Goal: Information Seeking & Learning: Learn about a topic

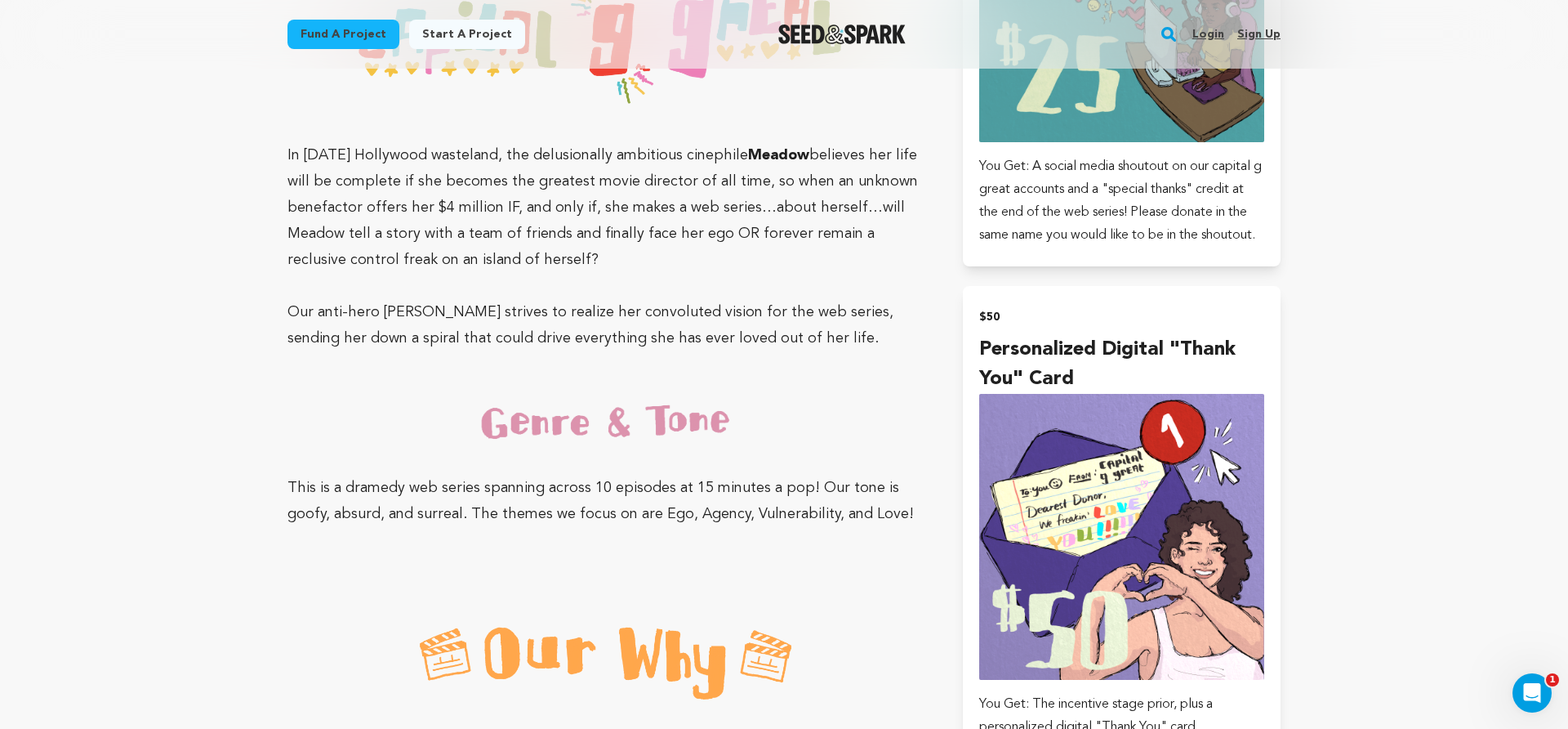
scroll to position [1329, 0]
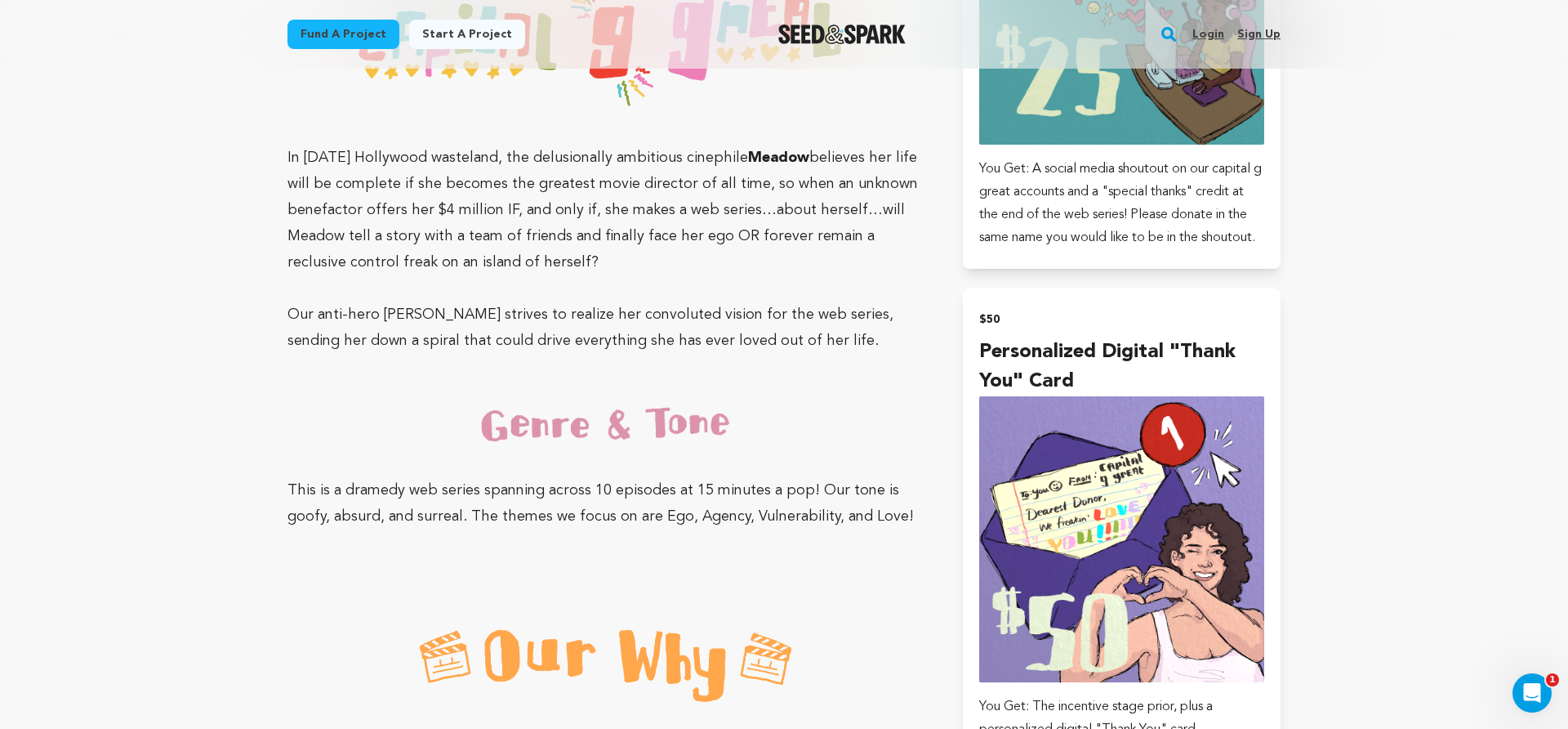
click at [687, 257] on p "In [DATE] Hollywood wasteland, the delusionally ambitious cinephile [PERSON_NAM…" at bounding box center [605, 210] width 636 height 131
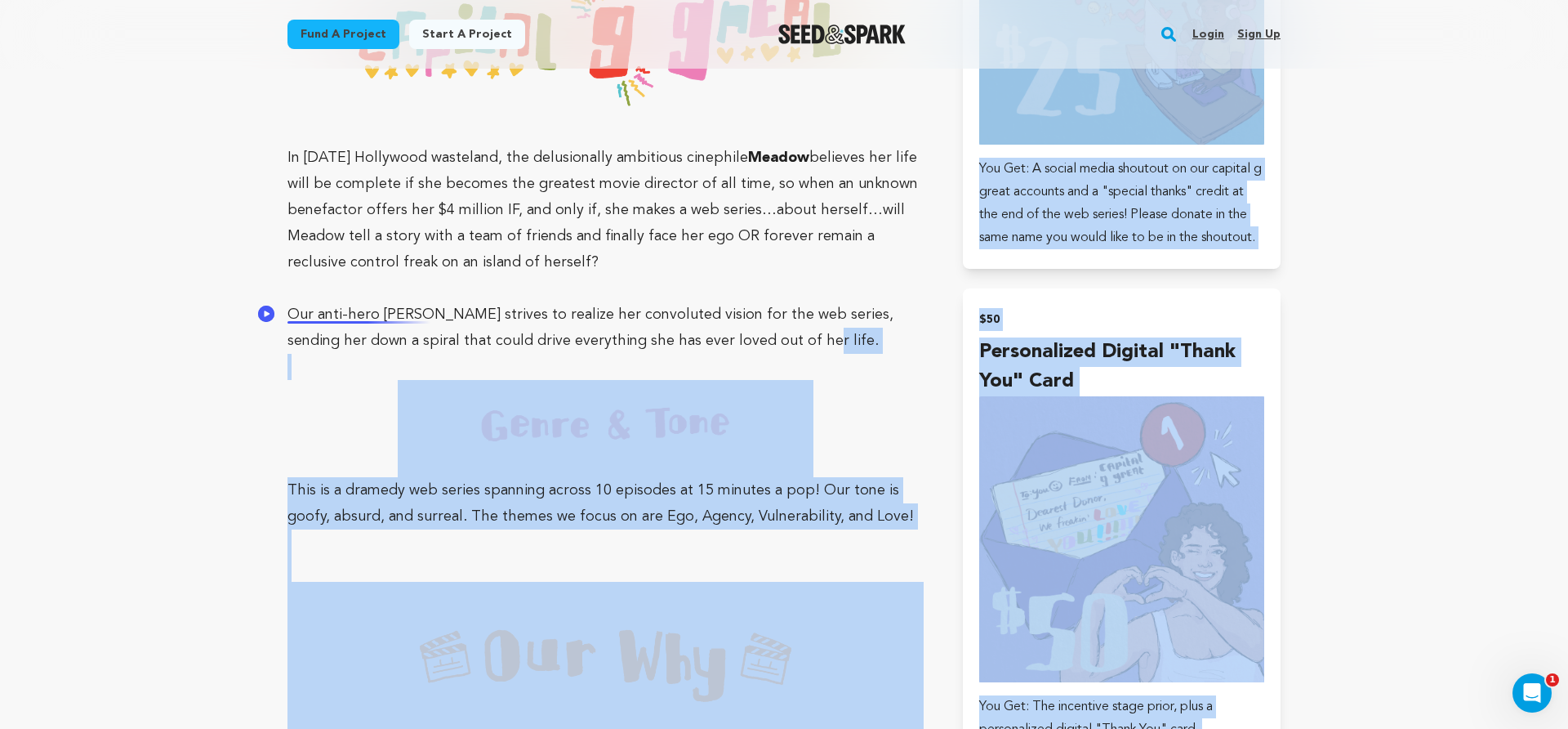
drag, startPoint x: 790, startPoint y: 344, endPoint x: 273, endPoint y: 314, distance: 517.9
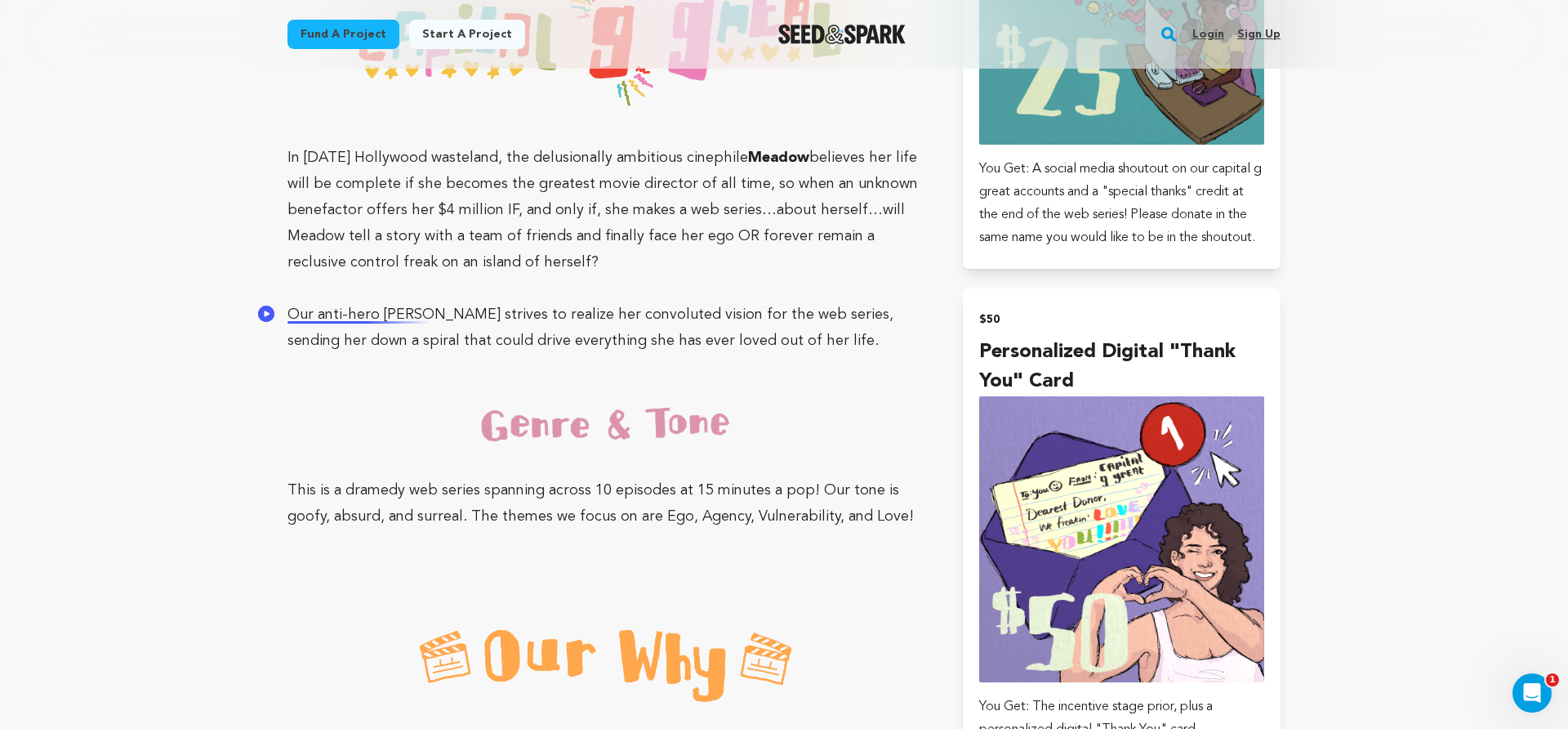
click at [355, 310] on span "Our anti-hero [PERSON_NAME] strives to realize her convoluted vision for the we…" at bounding box center [590, 327] width 606 height 41
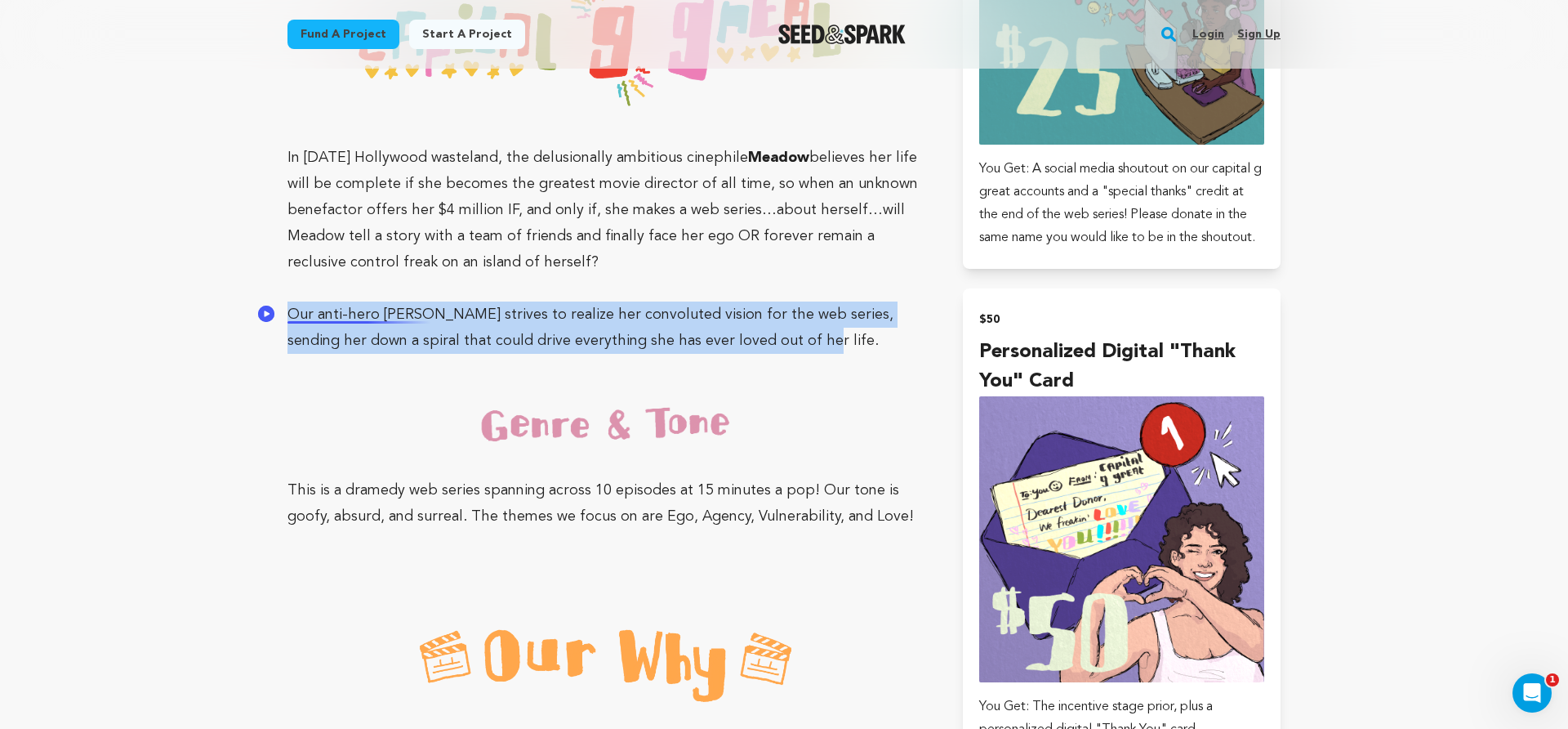
drag, startPoint x: 779, startPoint y: 338, endPoint x: 289, endPoint y: 314, distance: 490.6
click at [289, 314] on p "Our anti-hero [PERSON_NAME] strives to realize her convoluted vision for the we…" at bounding box center [605, 327] width 636 height 52
copy span "Our anti-hero [PERSON_NAME] strives to realize her convoluted vision for the we…"
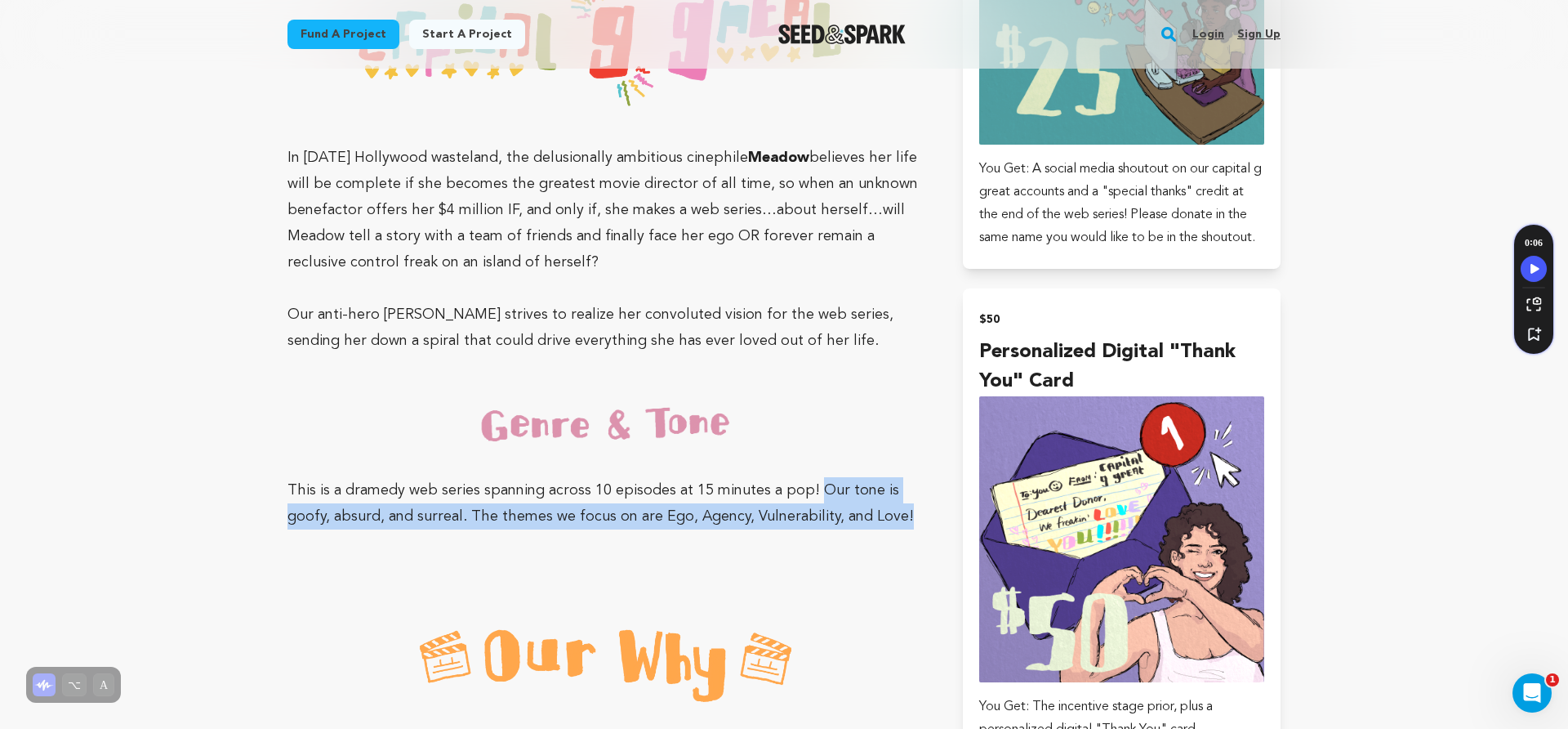
drag, startPoint x: 809, startPoint y: 487, endPoint x: 900, endPoint y: 518, distance: 96.1
click at [900, 518] on p "This is a dramedy web series spanning across 10 episodes at 15 minutes a pop! O…" at bounding box center [605, 454] width 636 height 149
copy span "Our tone is goofy, absurd, and surreal. The themes we focus on are Ego, Agency,…"
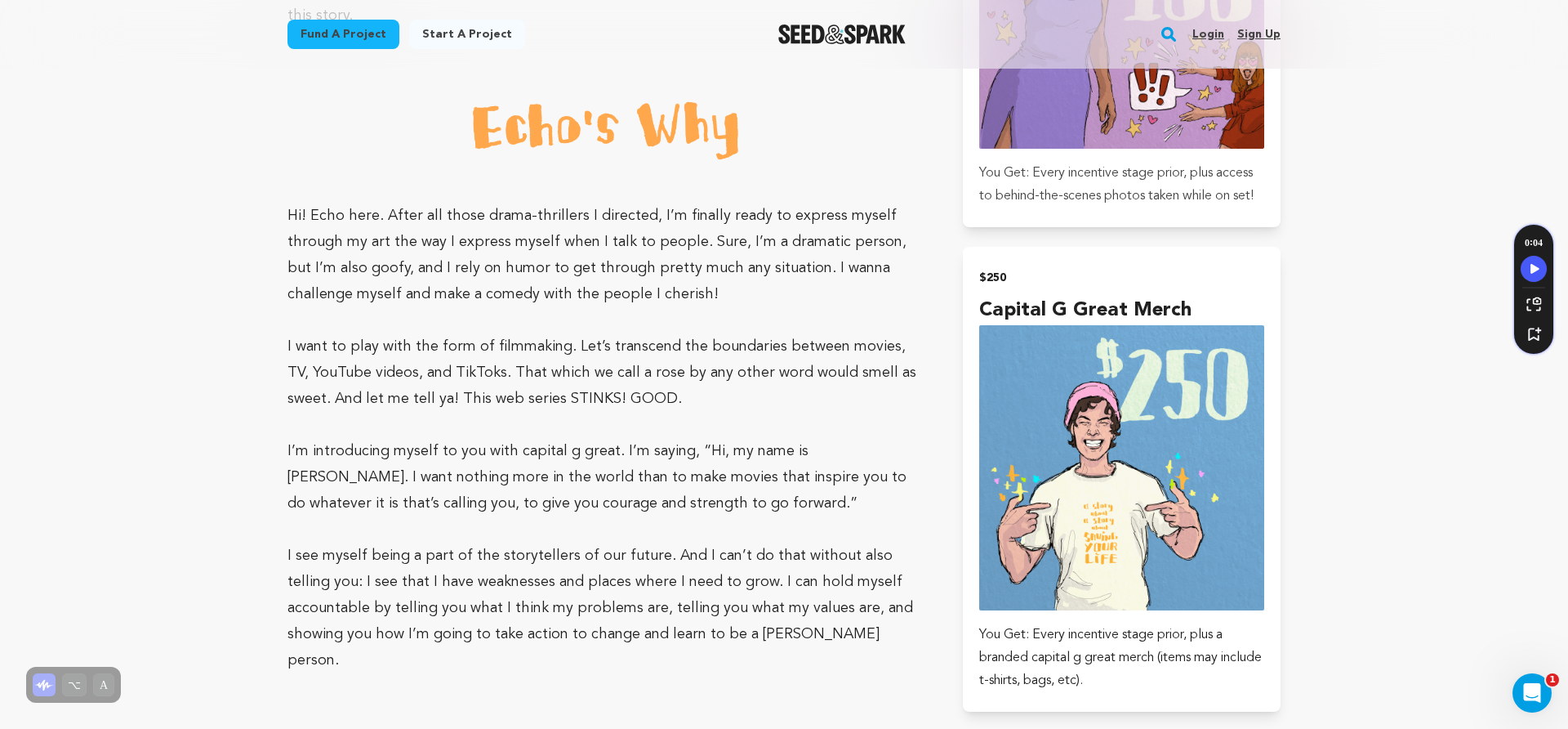
scroll to position [2415, 0]
